Goal: Check status: Check status

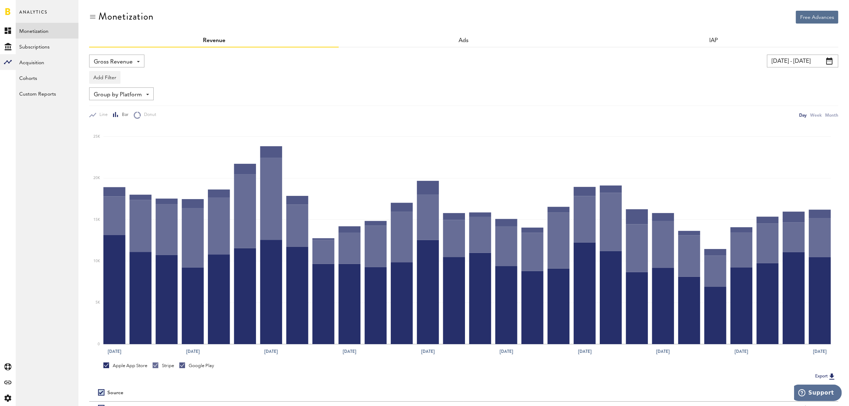
click at [832, 61] on span at bounding box center [829, 60] width 6 height 7
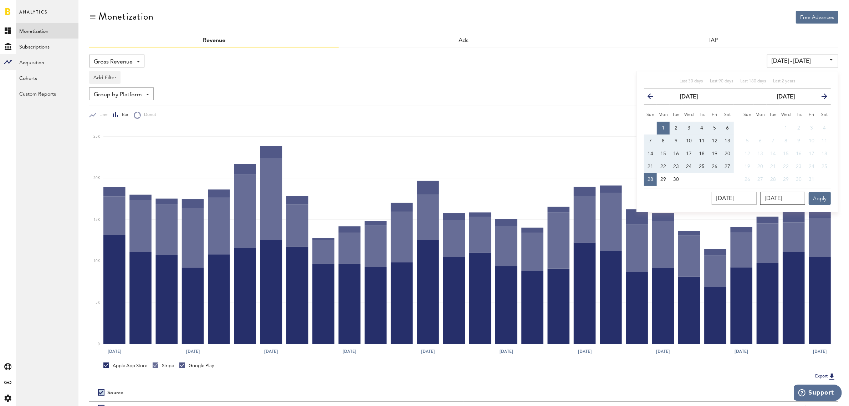
click at [786, 200] on input "[DATE]" at bounding box center [782, 198] width 45 height 13
click at [666, 179] on button "29" at bounding box center [663, 179] width 13 height 13
type input "[DATE] - [DATE]"
type input "[DATE]"
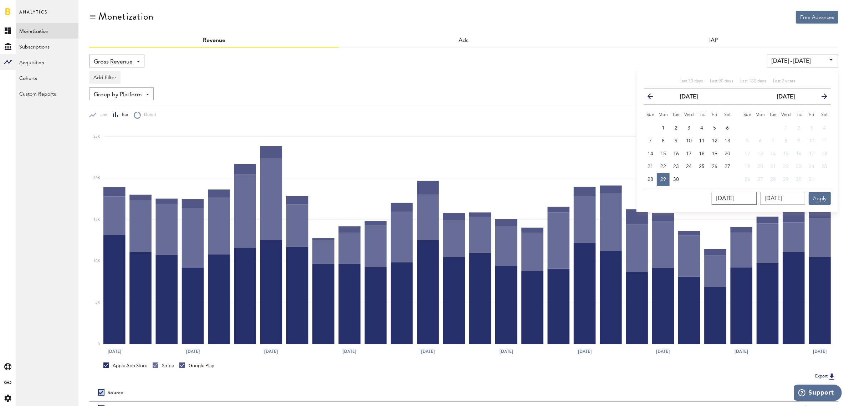
click at [738, 199] on input "[DATE]" at bounding box center [734, 198] width 45 height 13
click at [662, 127] on span "1" at bounding box center [663, 127] width 3 height 5
type input "[DATE] - [DATE]"
type input "[DATE]"
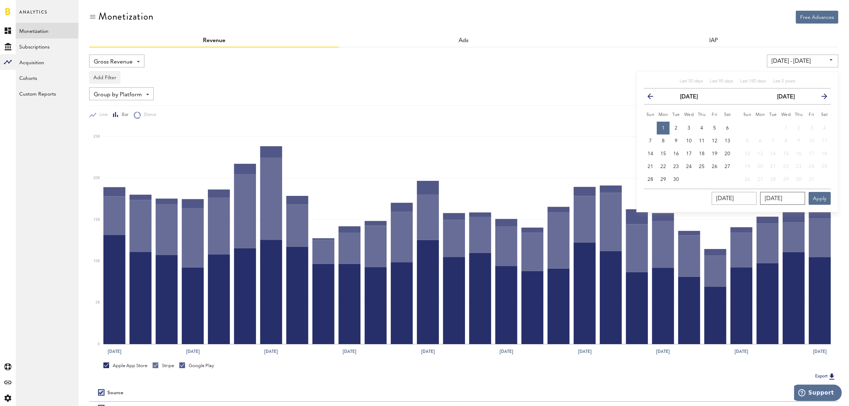
click at [789, 202] on input "[DATE]" at bounding box center [782, 198] width 45 height 13
click at [663, 180] on span "29" at bounding box center [663, 179] width 6 height 5
type input "[DATE] - [DATE]"
type input "[DATE]"
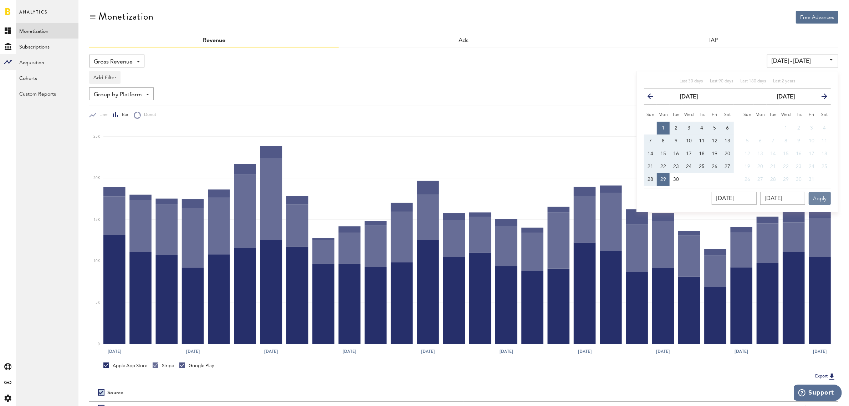
click at [819, 196] on button "Apply" at bounding box center [820, 198] width 22 height 13
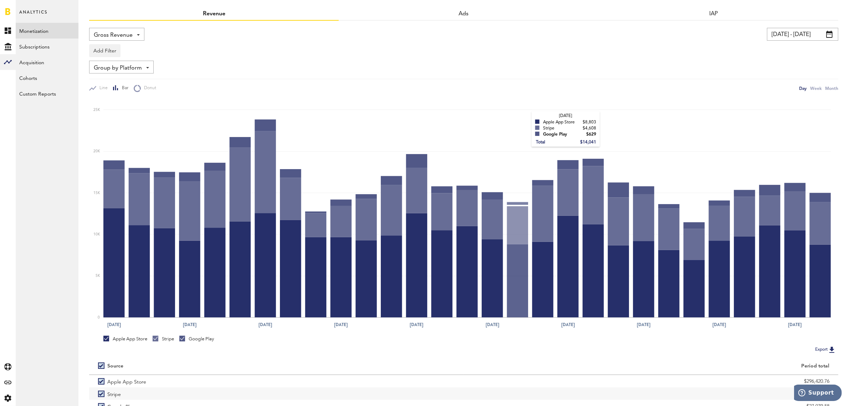
scroll to position [72, 0]
